Goal: Check status: Check status

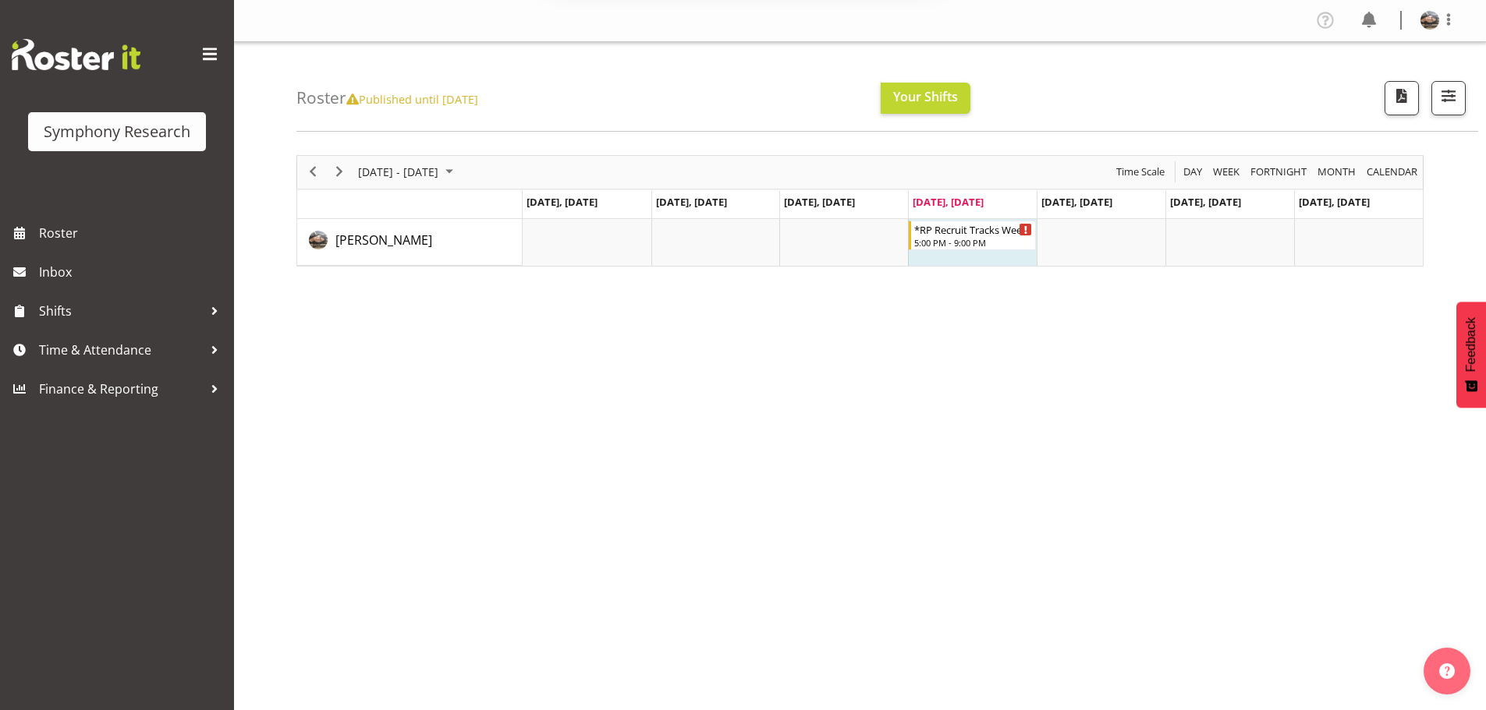
click at [778, 102] on button "Later" at bounding box center [776, 100] width 70 height 39
click at [659, 409] on div "[DATE] - [DATE] [DATE] Day Week Fortnight Month calendar Month Agenda Time Scal…" at bounding box center [890, 455] width 1189 height 624
click at [936, 232] on div "*RP Recruit Tracks Weeknights" at bounding box center [973, 229] width 119 height 16
click at [954, 257] on td "Timeline Week of October 9, 2025" at bounding box center [972, 242] width 129 height 47
click at [960, 242] on div "5:00 PM - 9:00 PM" at bounding box center [973, 242] width 119 height 12
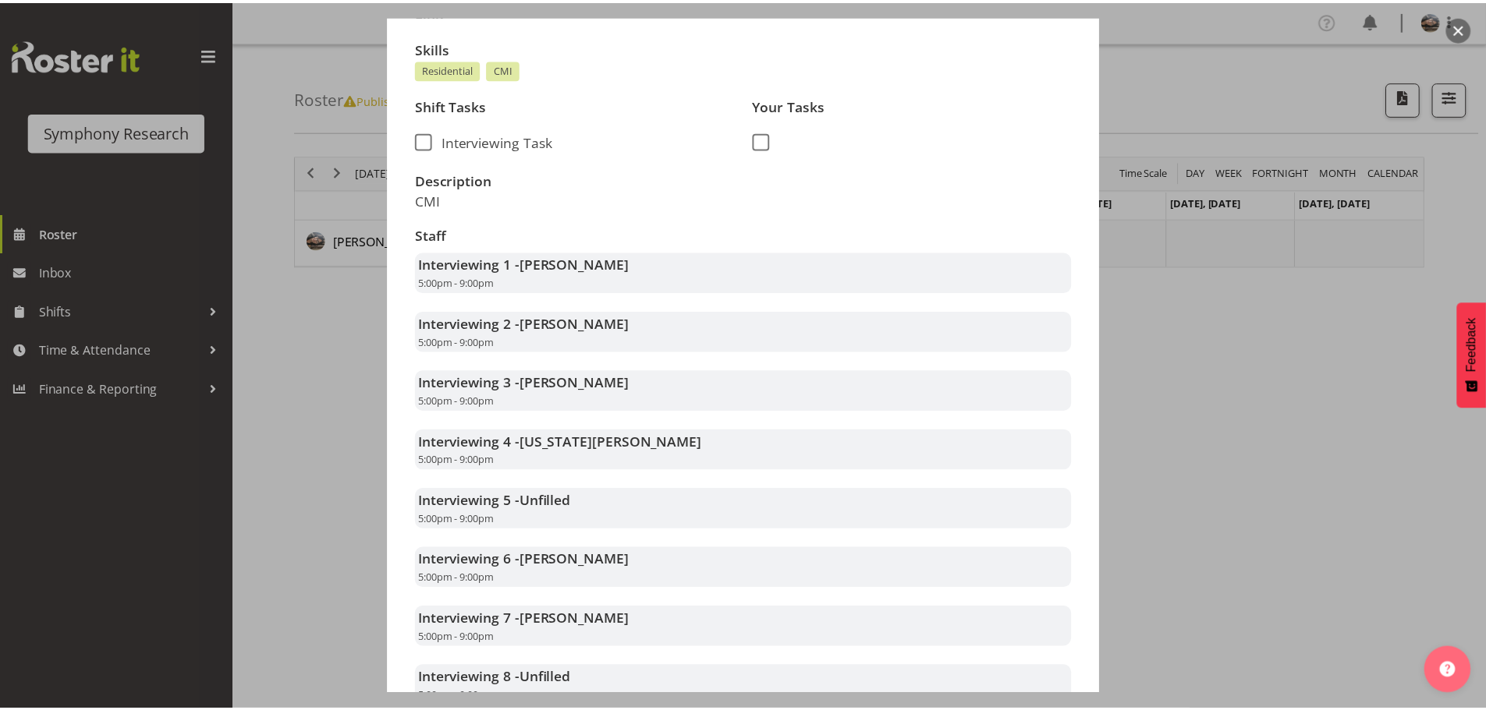
scroll to position [406, 0]
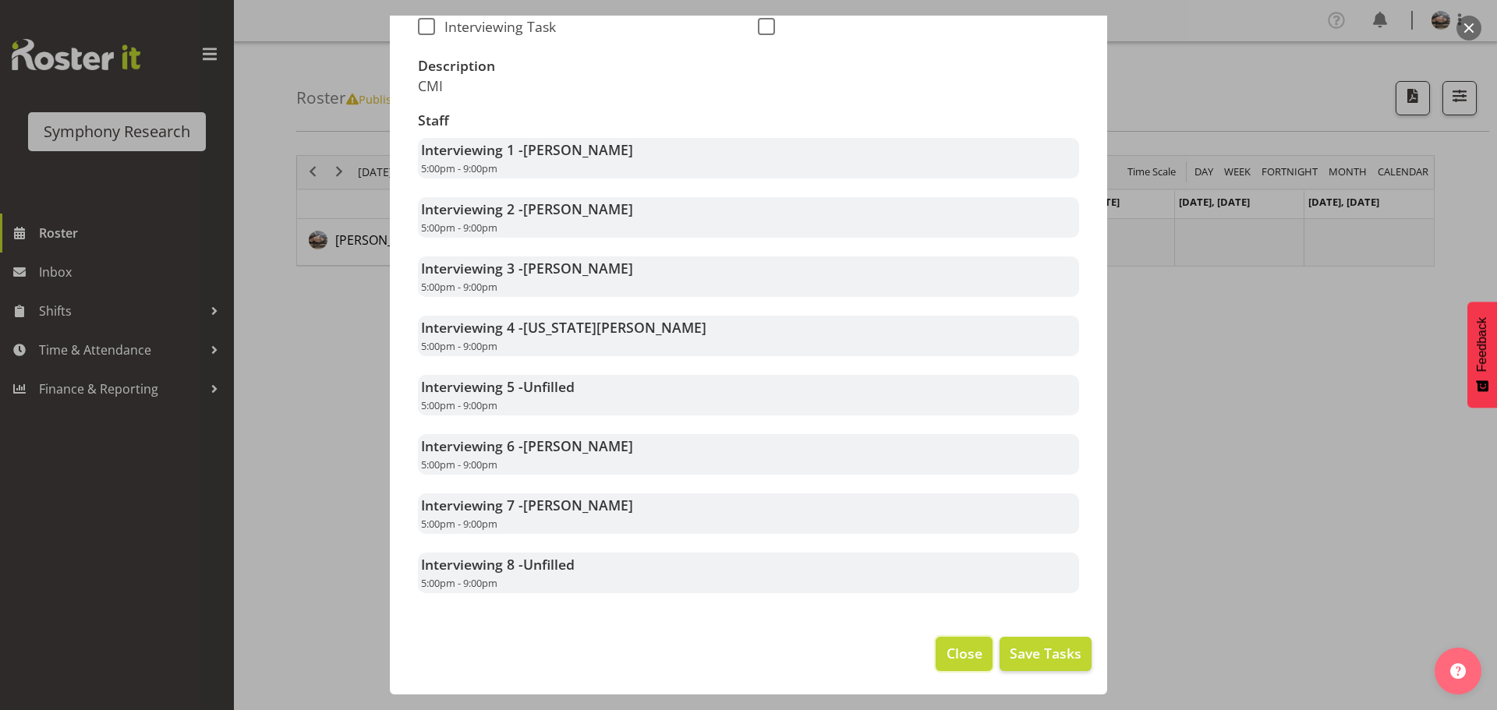
click at [936, 648] on button "Close" at bounding box center [964, 654] width 56 height 34
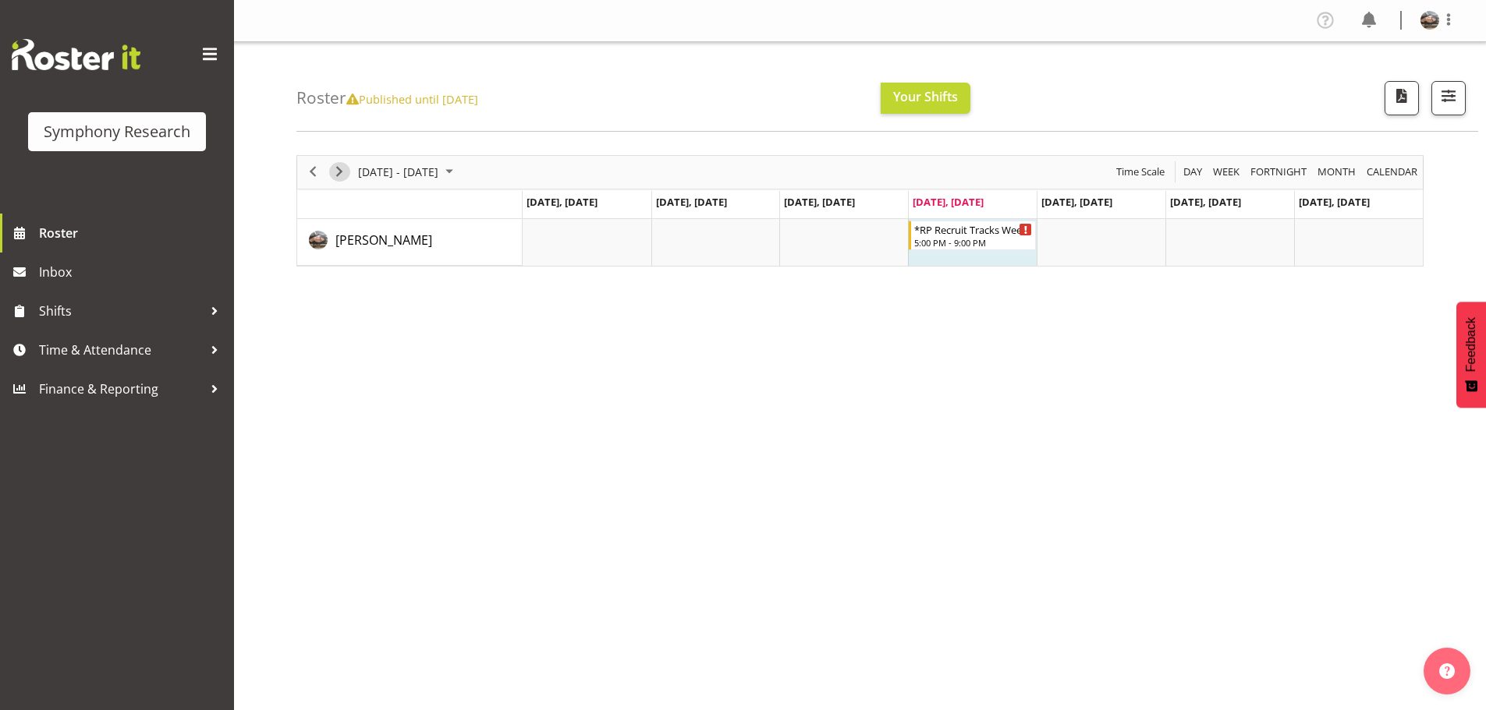
click at [342, 170] on span "Next" at bounding box center [339, 171] width 19 height 19
